Goal: Obtain resource: Download file/media

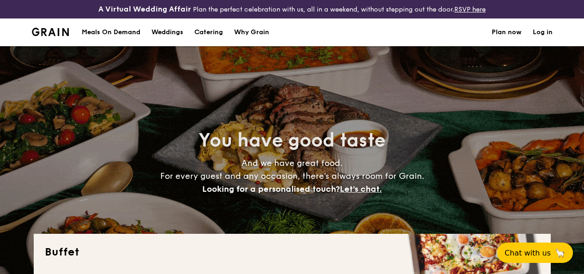
select select
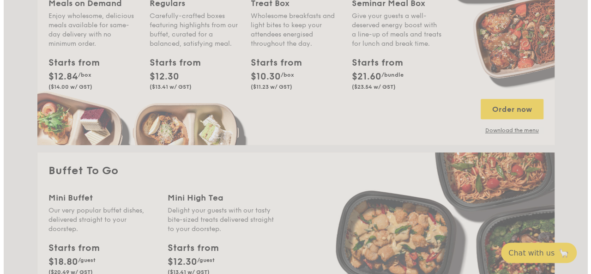
scroll to position [481, 0]
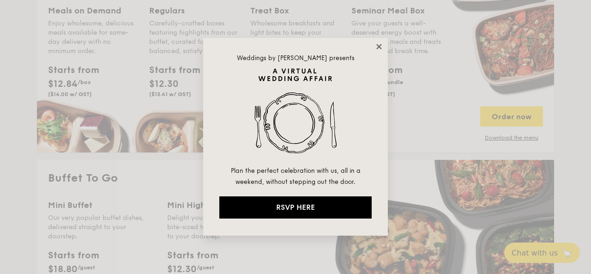
click at [377, 48] on icon at bounding box center [378, 46] width 5 height 5
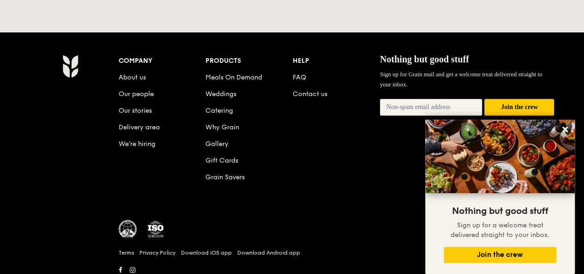
scroll to position [2068, 0]
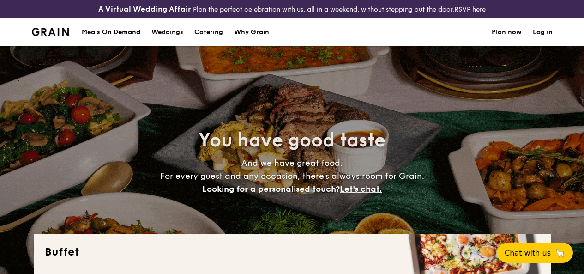
select select
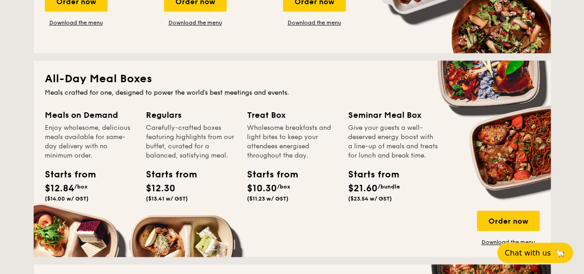
scroll to position [423, 0]
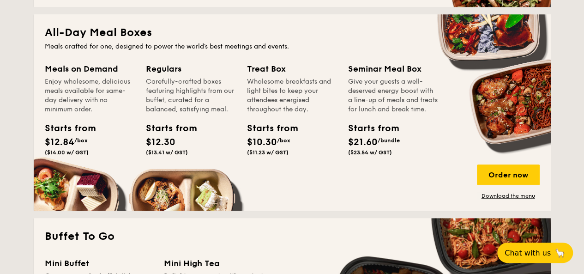
click at [78, 144] on span "/box" at bounding box center [80, 140] width 13 height 6
click at [98, 82] on div "Meals on Demand Enjoy wholesome, delicious meals available for same-day deliver…" at bounding box center [90, 88] width 90 height 52
click at [99, 75] on div "Meals on Demand" at bounding box center [90, 68] width 90 height 13
click at [521, 199] on link "Download the menu" at bounding box center [508, 195] width 63 height 7
